Goal: Register for event/course

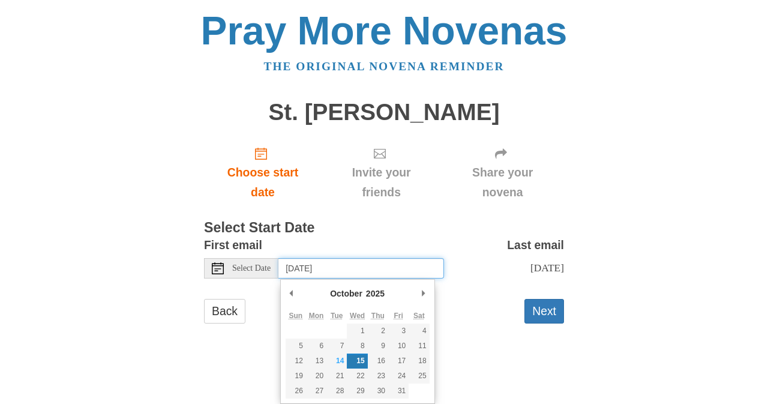
click at [333, 267] on input "Wednesday, October 15th" at bounding box center [361, 268] width 166 height 20
type input "Tuesday, October 14th"
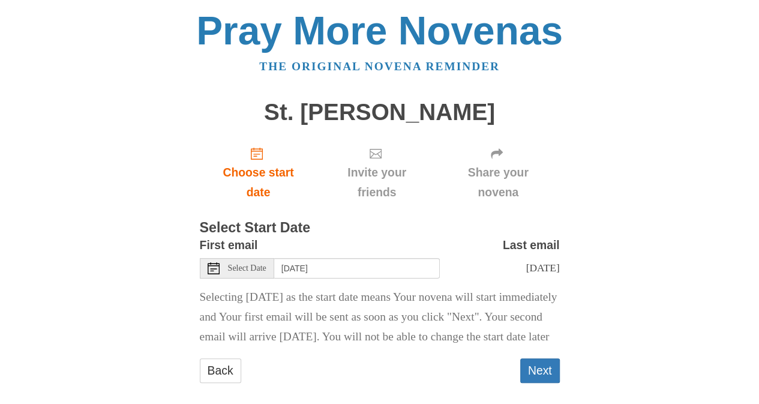
scroll to position [45, 0]
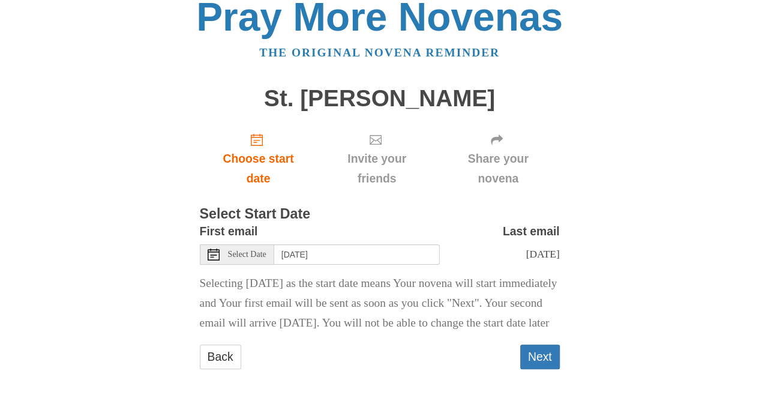
click at [481, 286] on p "Selecting today as the start date means Your novena will start immediately and …" at bounding box center [380, 303] width 360 height 59
click at [535, 349] on button "Next" at bounding box center [540, 356] width 40 height 25
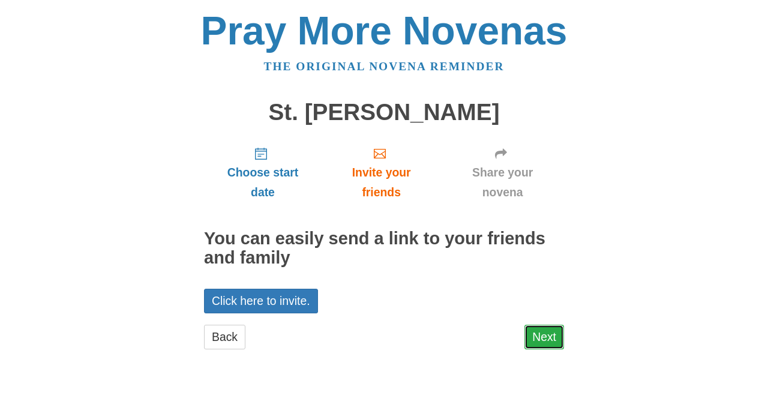
click at [529, 332] on link "Next" at bounding box center [545, 337] width 40 height 25
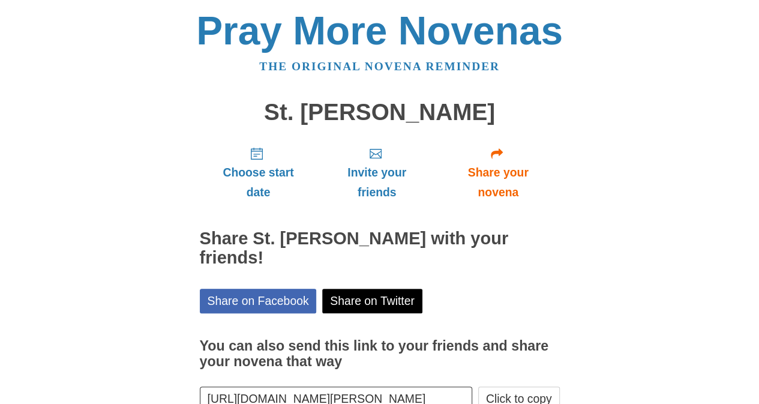
scroll to position [77, 0]
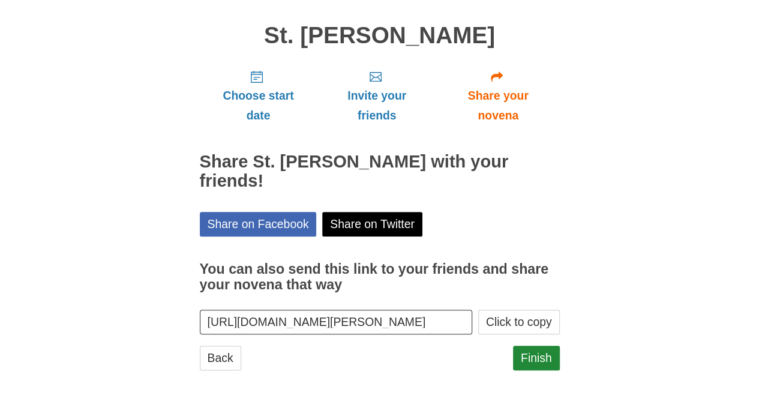
click at [529, 332] on button "Click to copy" at bounding box center [519, 322] width 82 height 25
click at [537, 359] on link "Finish" at bounding box center [536, 358] width 47 height 25
